Goal: Task Accomplishment & Management: Complete application form

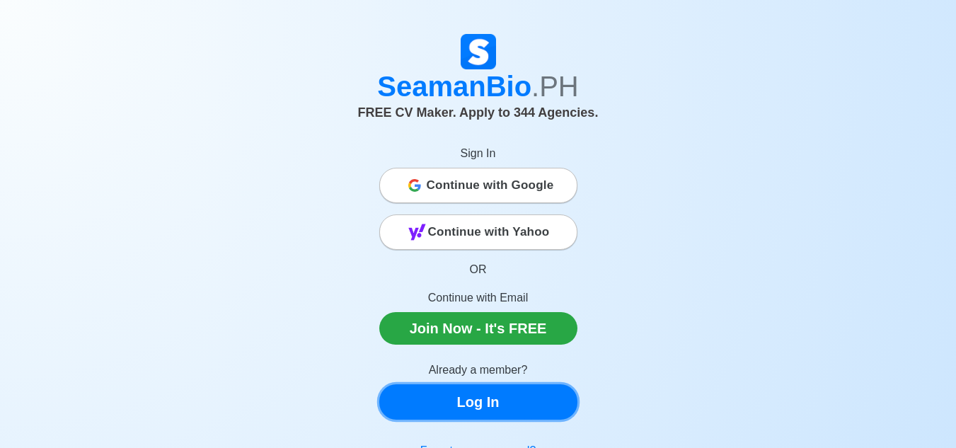
click at [404, 389] on link "Log In" at bounding box center [478, 401] width 198 height 35
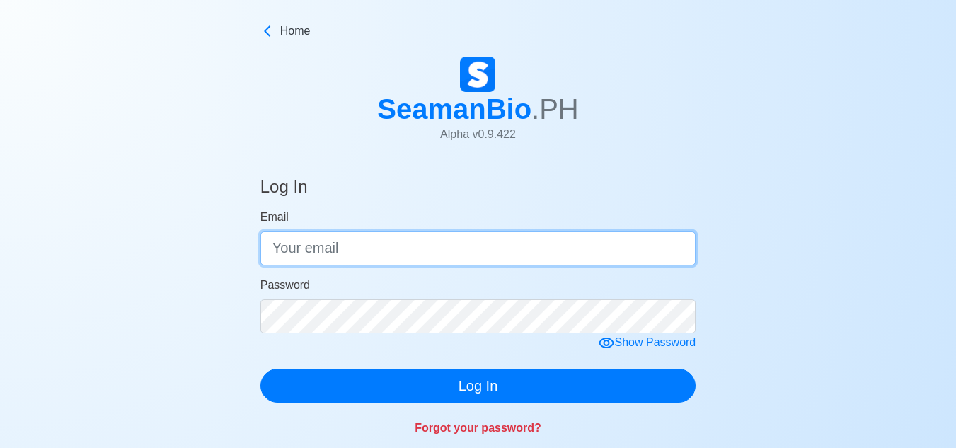
click at [359, 243] on input "Email" at bounding box center [478, 248] width 436 height 34
type input "[EMAIL_ADDRESS][DOMAIN_NAME]"
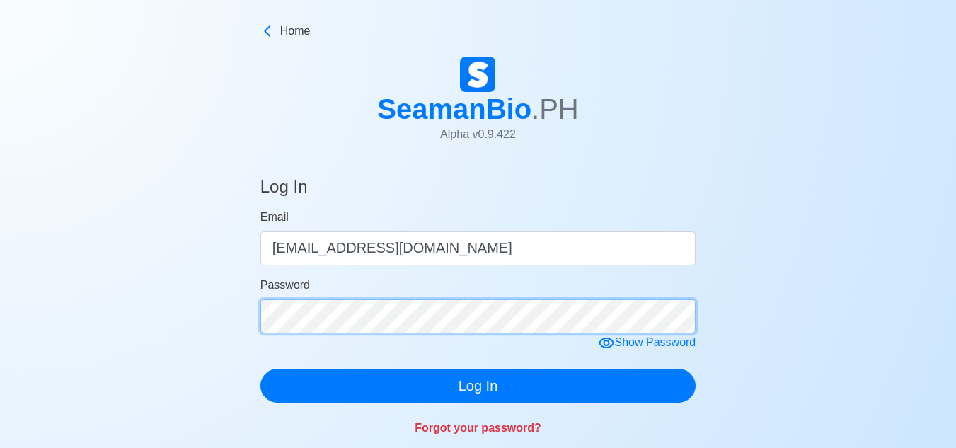
click button "Log In" at bounding box center [478, 386] width 436 height 34
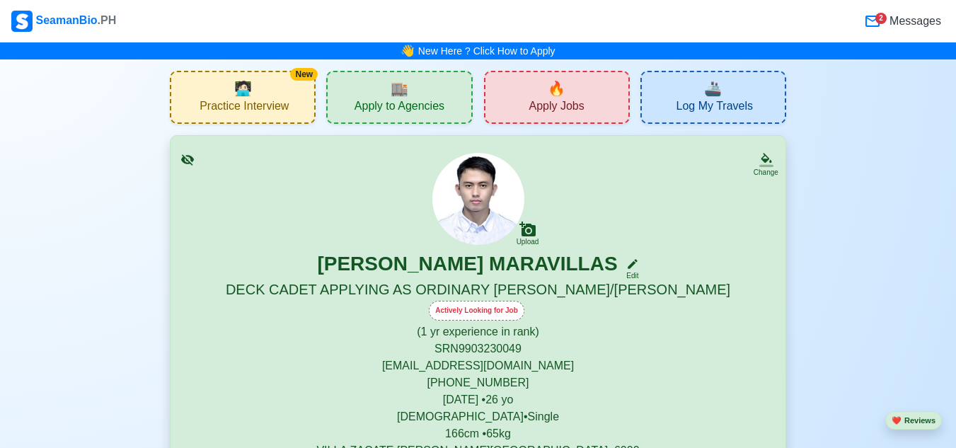
click at [382, 76] on div "🏬 Apply to Agencies" at bounding box center [399, 97] width 146 height 53
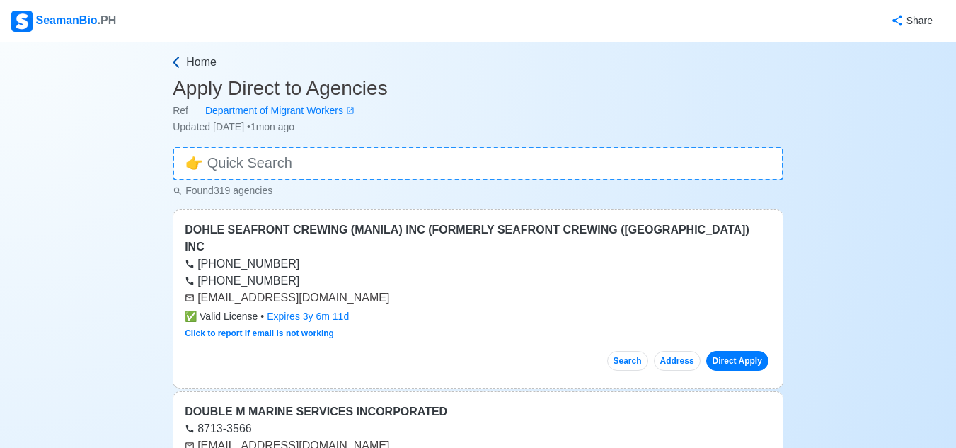
click at [204, 59] on span "Home" at bounding box center [201, 62] width 30 height 17
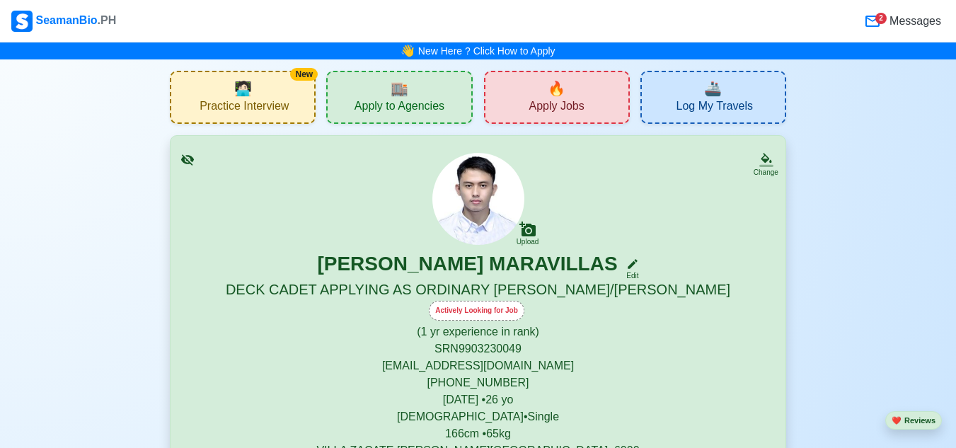
click at [513, 113] on div "🔥 Apply Jobs" at bounding box center [557, 97] width 146 height 53
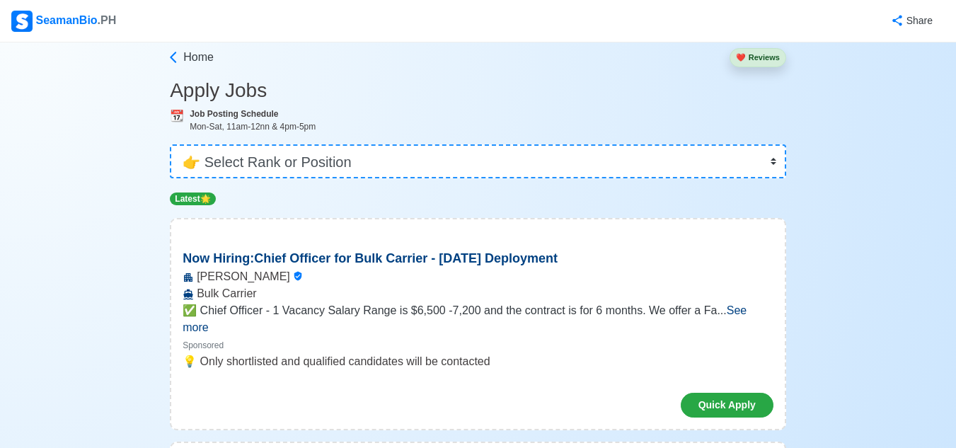
scroll to position [57, 0]
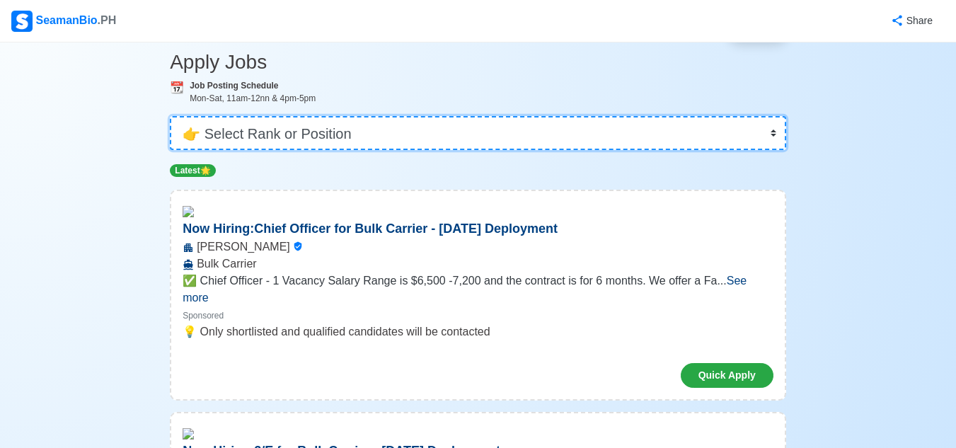
click at [530, 130] on select "👉 Select Rank or Position Master Chief Officer 2nd Officer 3rd Officer Junior O…" at bounding box center [478, 133] width 616 height 34
click at [171, 150] on select "👉 Select Rank or Position Master Chief Officer 2nd Officer 3rd Officer Junior O…" at bounding box center [478, 133] width 616 height 34
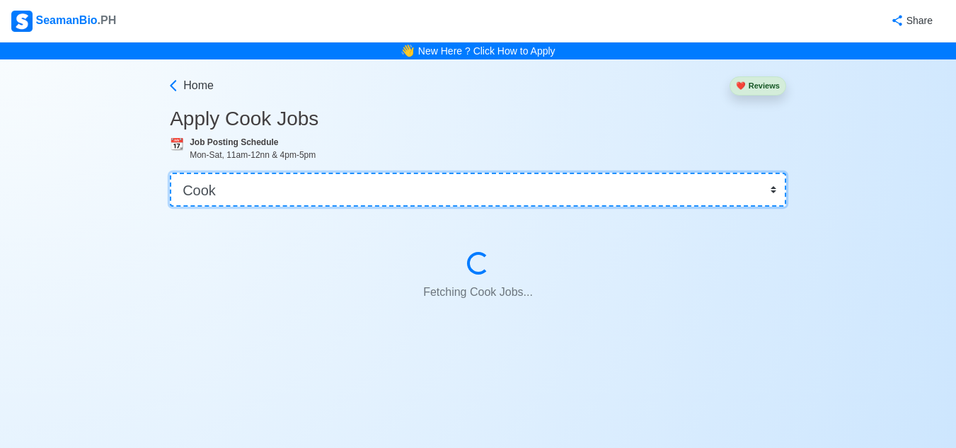
scroll to position [0, 0]
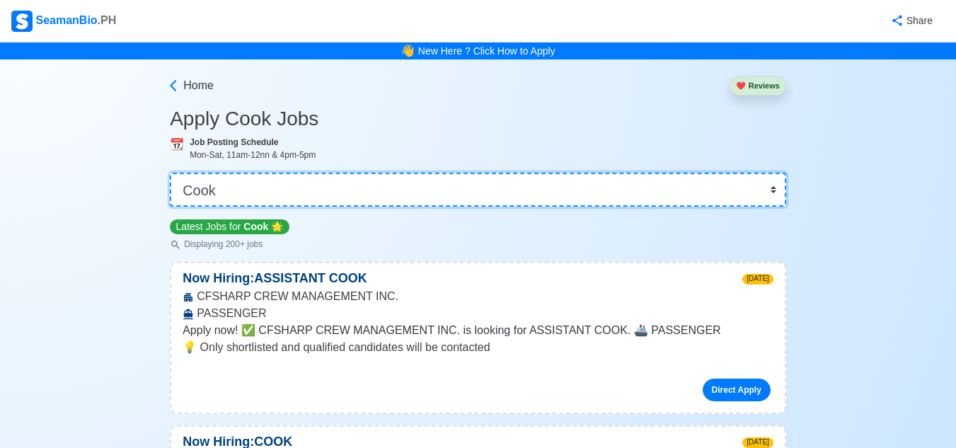
click at [511, 195] on select "👉 Select Rank or Position Master Chief Officer 2nd Officer 3rd Officer Junior O…" at bounding box center [478, 190] width 616 height 34
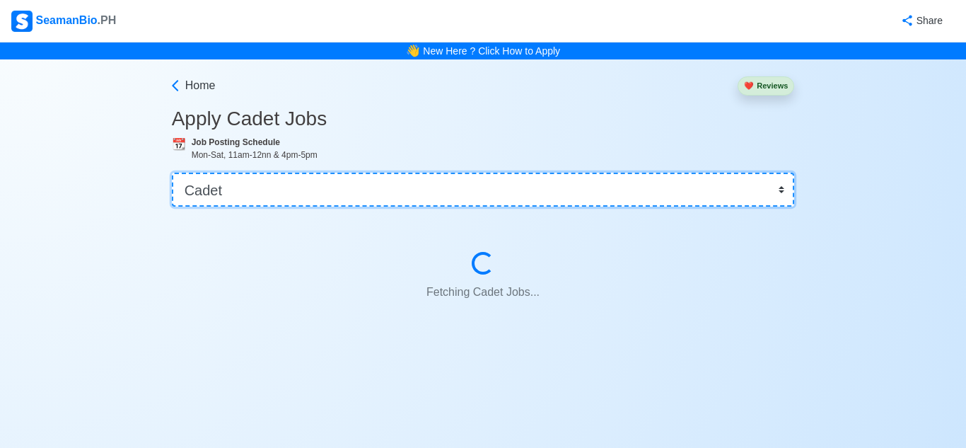
click at [511, 195] on select "👉 Select Rank or Position Master Chief Officer 2nd Officer 3rd Officer Junior O…" at bounding box center [483, 190] width 623 height 34
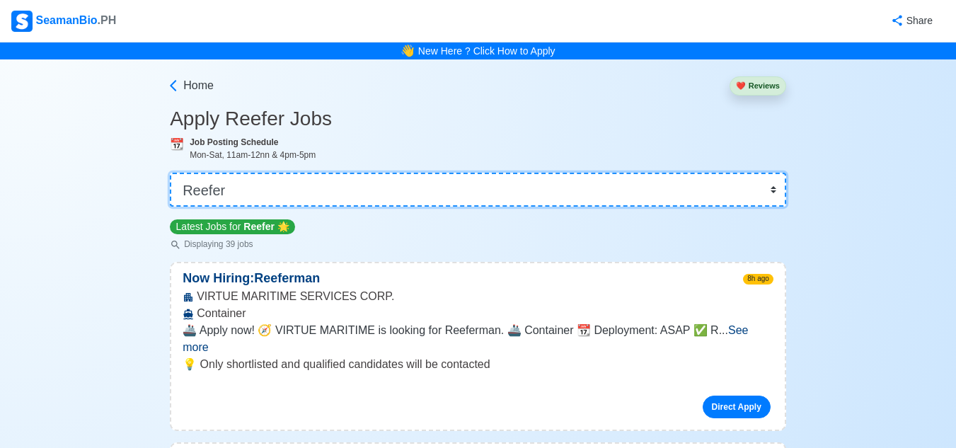
select select "Cadet"
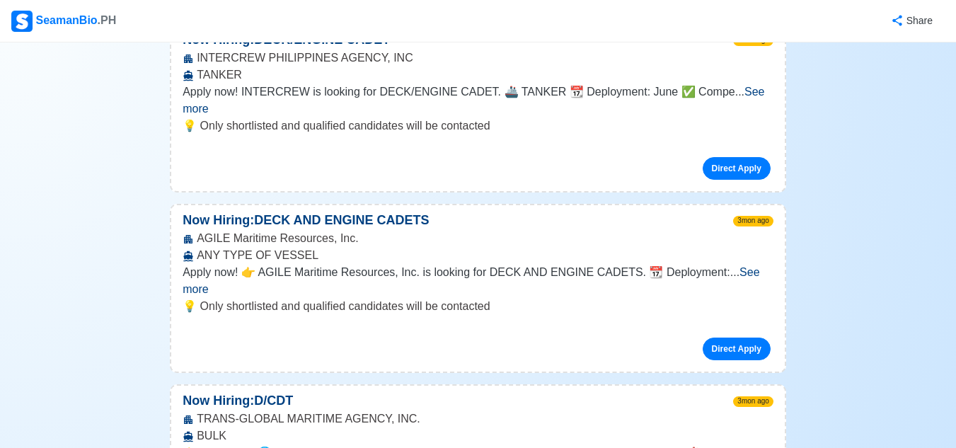
scroll to position [1349, 0]
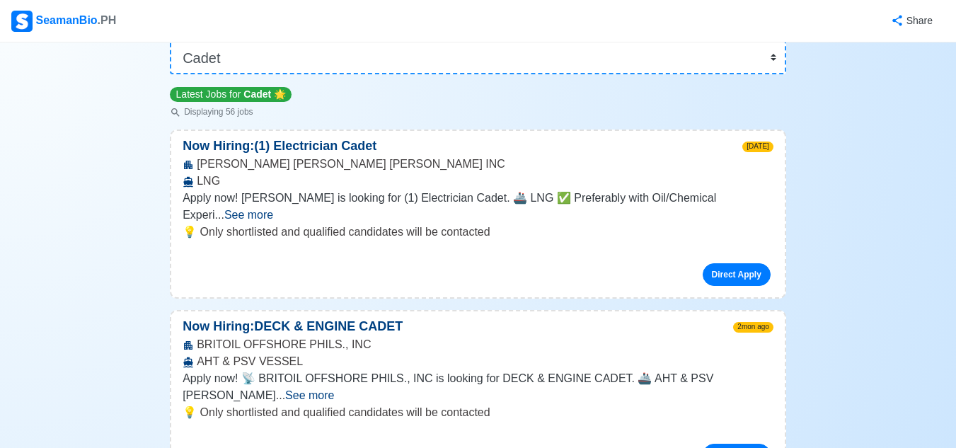
scroll to position [0, 0]
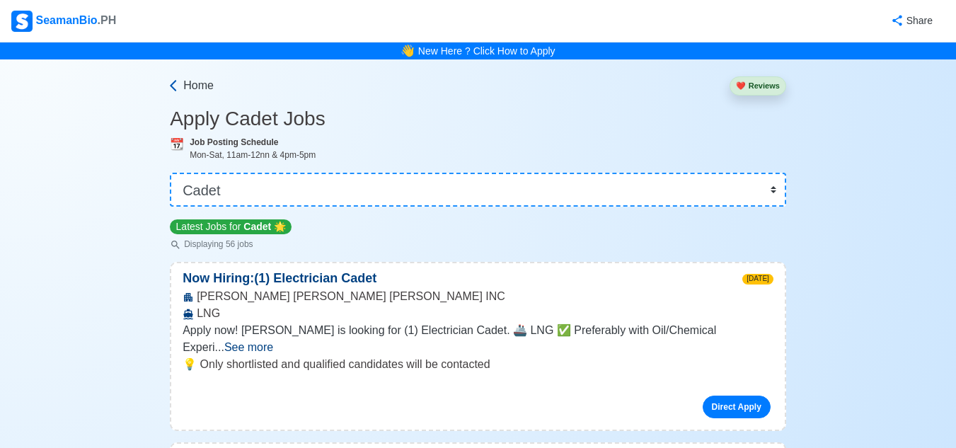
click at [199, 91] on span "Home" at bounding box center [198, 85] width 30 height 17
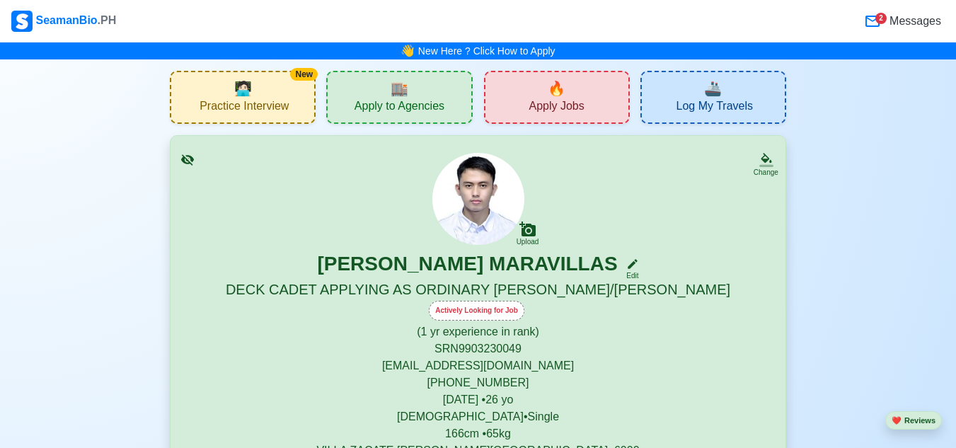
click at [507, 103] on div "🔥 Apply Jobs" at bounding box center [557, 97] width 146 height 53
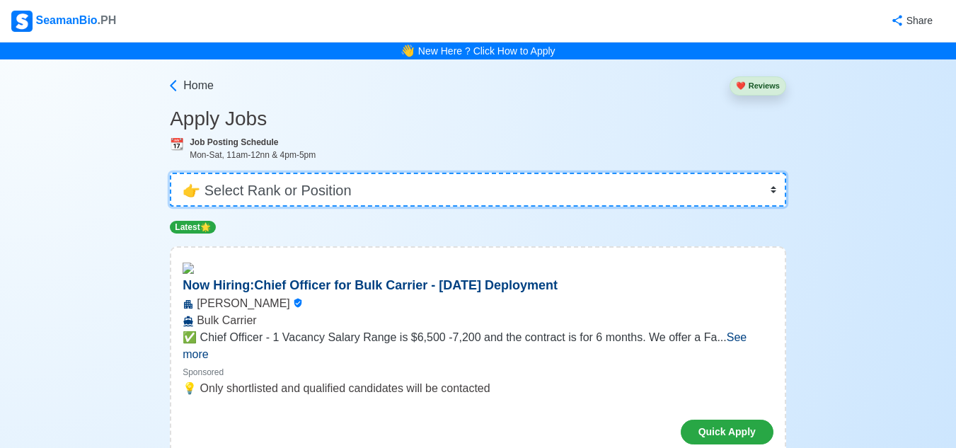
click at [498, 203] on select "👉 Select Rank or Position Master Chief Officer 2nd Officer 3rd Officer Junior O…" at bounding box center [478, 190] width 616 height 34
click at [171, 173] on select "👉 Select Rank or Position Master Chief Officer 2nd Officer 3rd Officer Junior O…" at bounding box center [478, 190] width 616 height 34
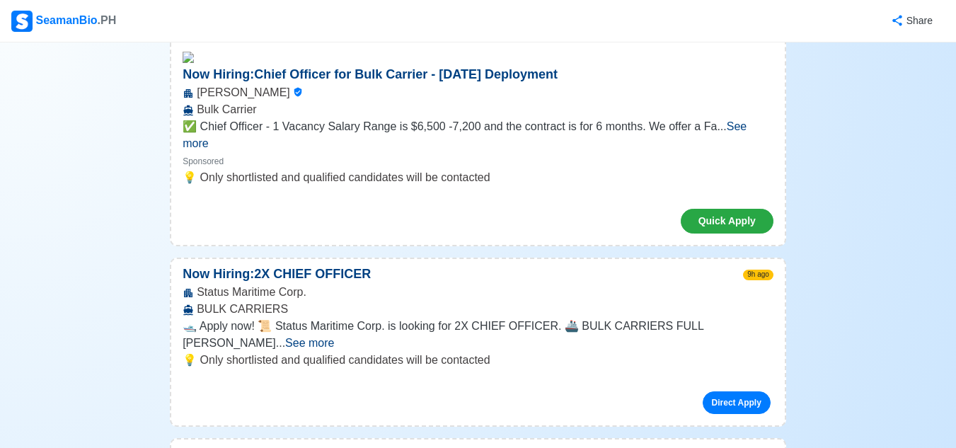
scroll to position [274, 0]
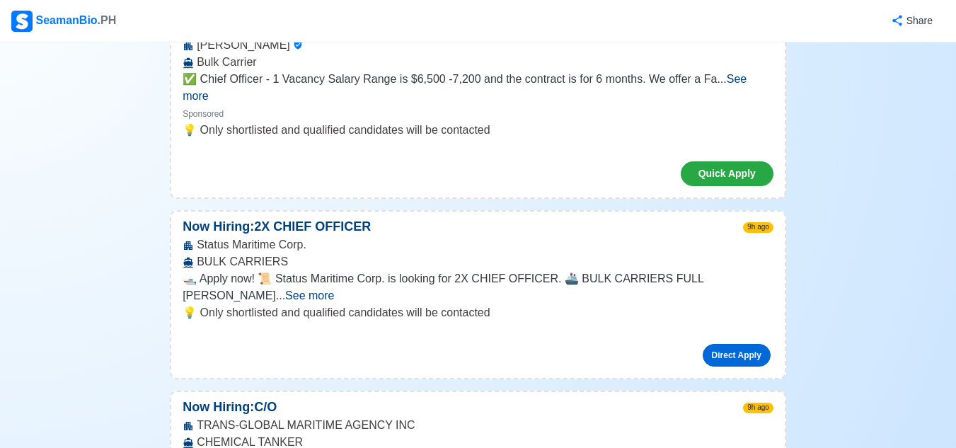
click at [744, 344] on link "Direct Apply" at bounding box center [736, 355] width 68 height 23
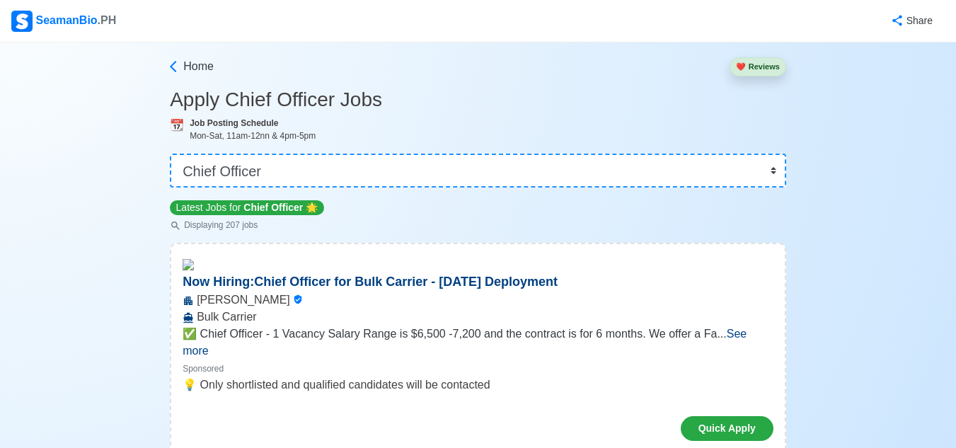
scroll to position [0, 0]
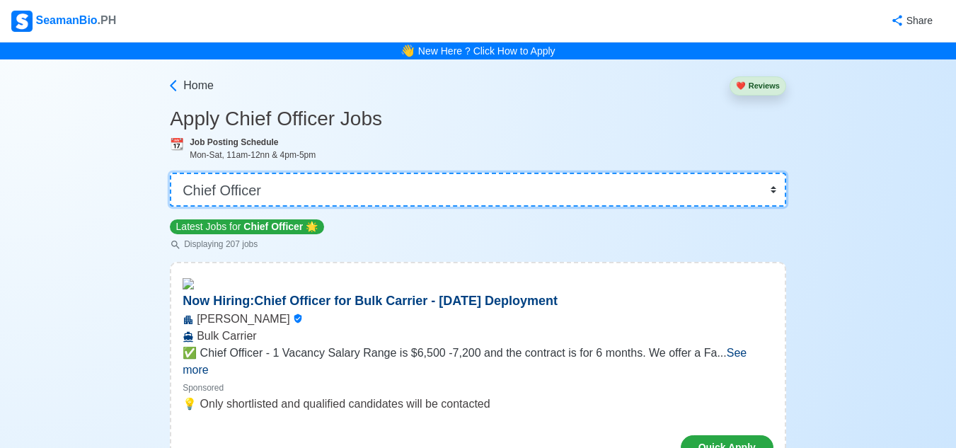
click at [606, 193] on select "👉 Select Rank or Position Master Chief Officer 2nd Officer 3rd Officer Junior O…" at bounding box center [478, 190] width 616 height 34
click at [171, 173] on select "👉 Select Rank or Position Master Chief Officer 2nd Officer 3rd Officer Junior O…" at bounding box center [478, 190] width 616 height 34
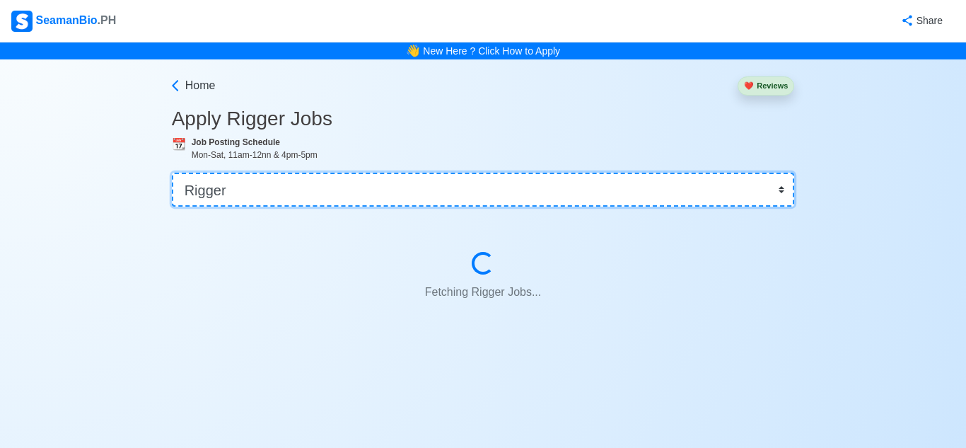
select select "Ordinary [PERSON_NAME]"
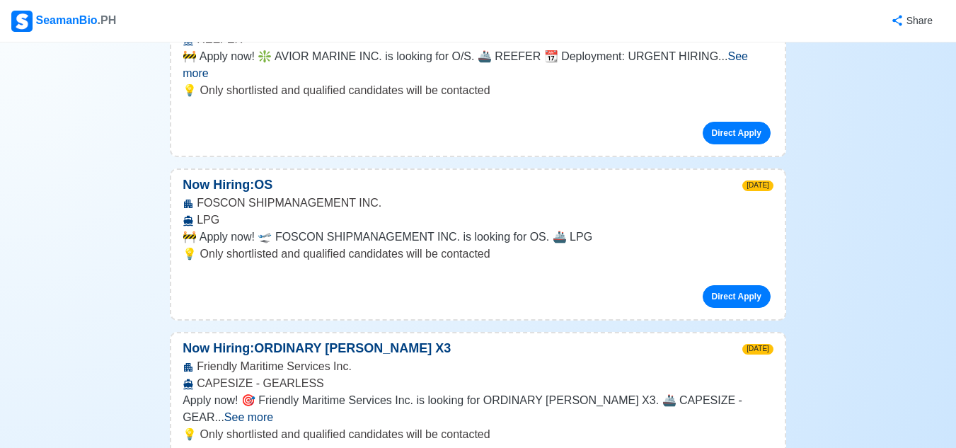
scroll to position [302, 0]
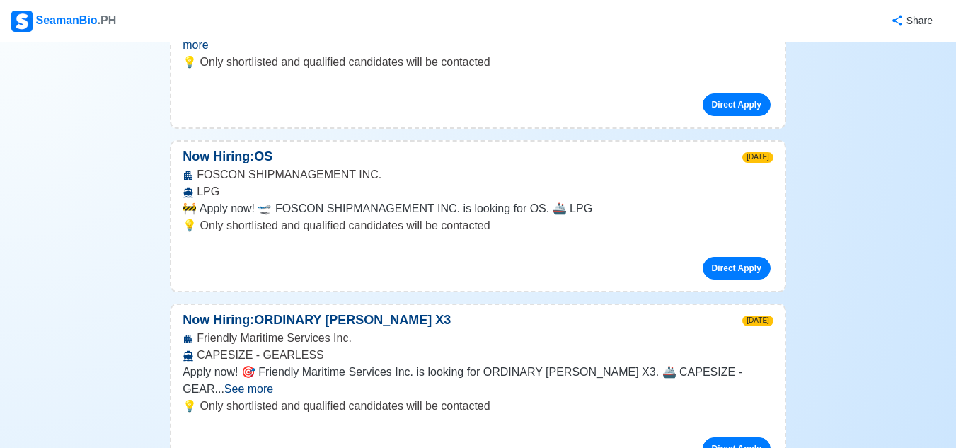
drag, startPoint x: 885, startPoint y: 424, endPoint x: 924, endPoint y: 428, distance: 39.1
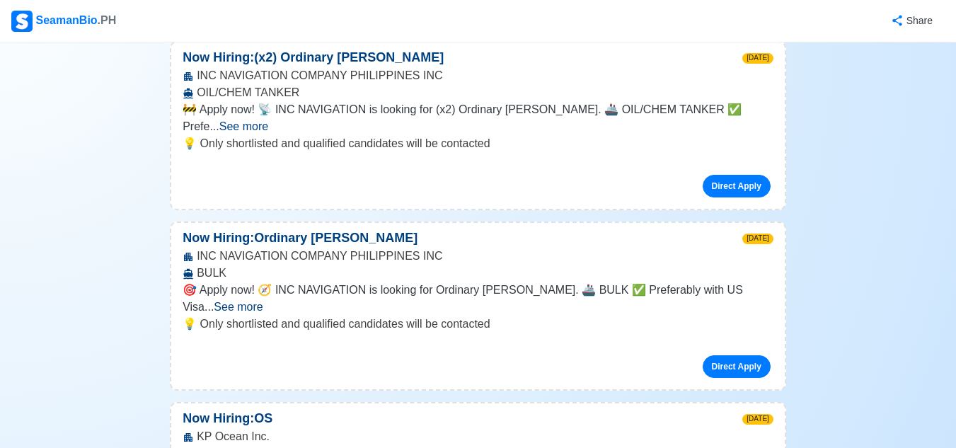
scroll to position [773, 0]
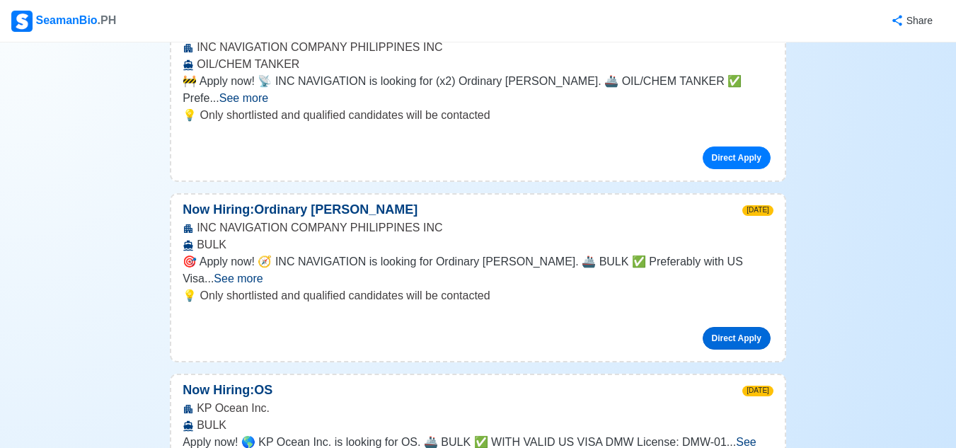
click at [739, 327] on link "Direct Apply" at bounding box center [736, 338] width 68 height 23
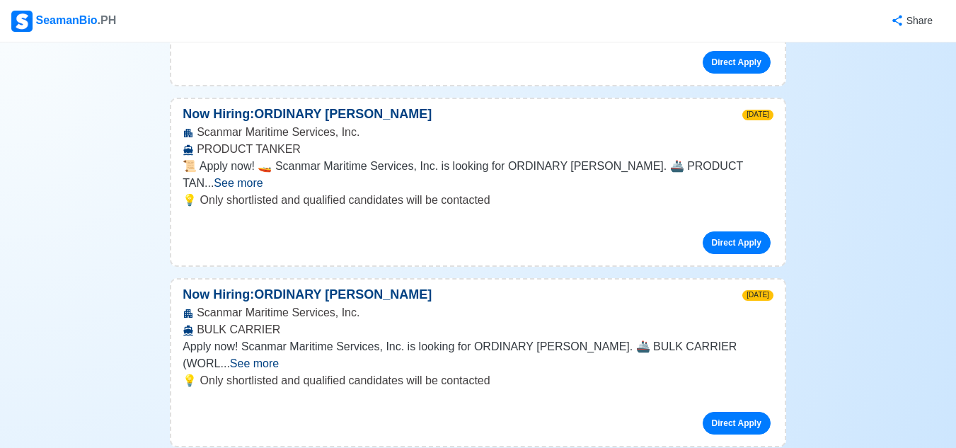
scroll to position [1231, 0]
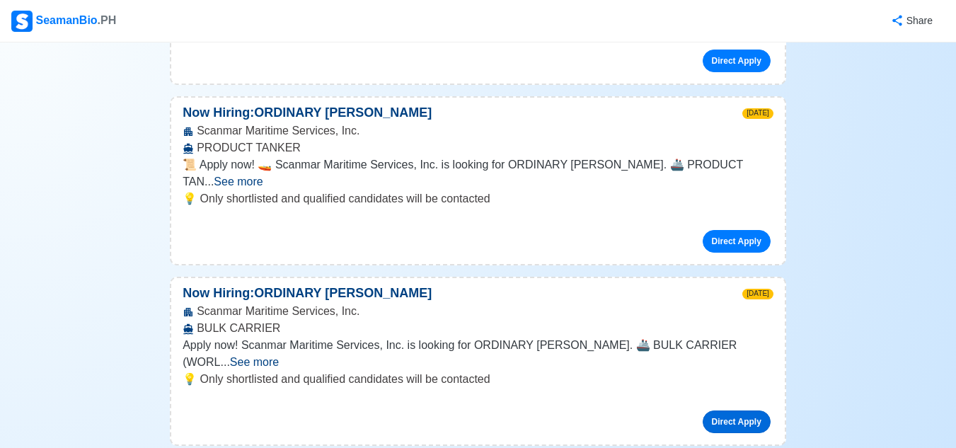
click at [736, 410] on link "Direct Apply" at bounding box center [736, 421] width 68 height 23
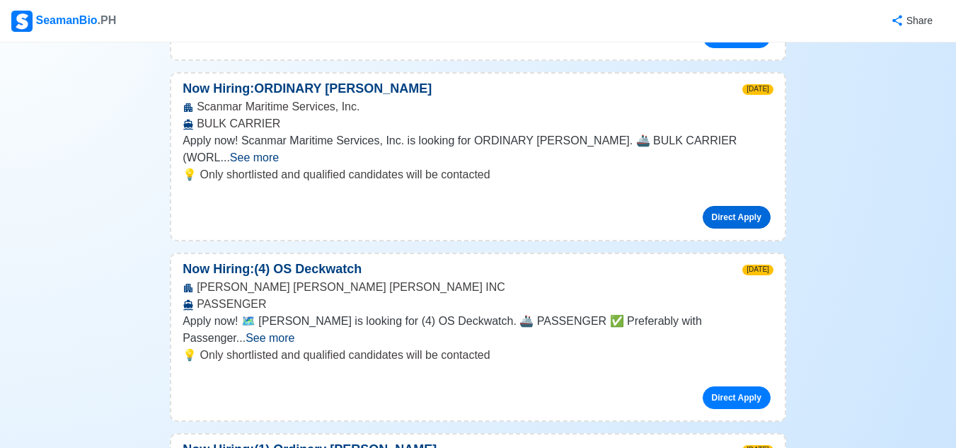
scroll to position [1435, 0]
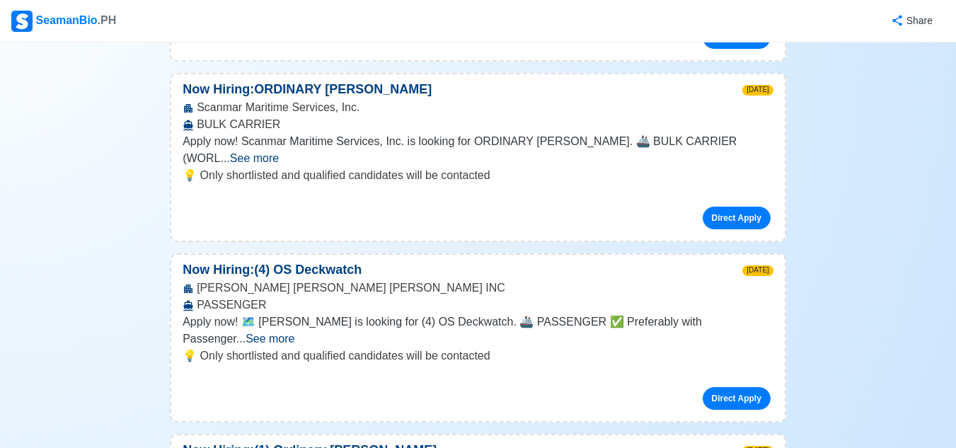
click at [221, 260] on p "Now Hiring: (4) OS Deckwatch" at bounding box center [272, 269] width 202 height 19
click at [731, 387] on link "Direct Apply" at bounding box center [736, 398] width 68 height 23
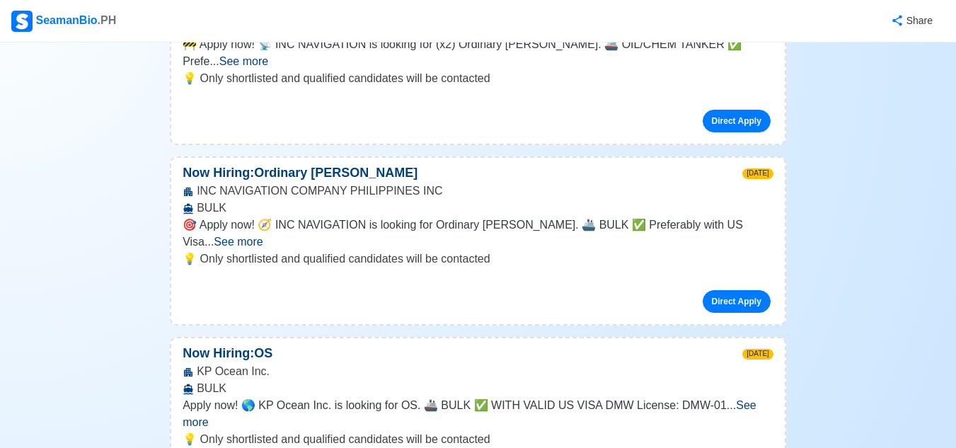
scroll to position [816, 0]
